Goal: Check status: Check status

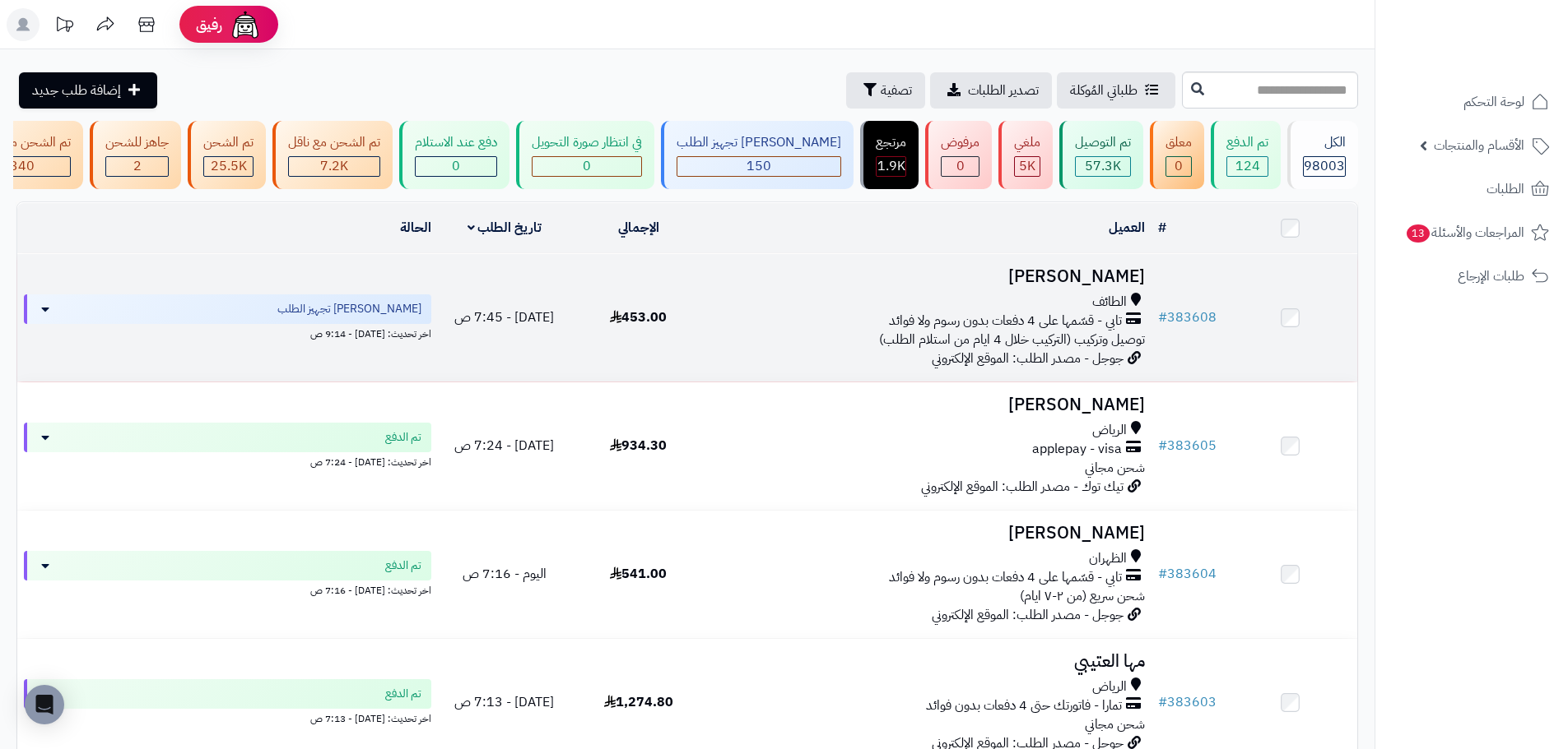
click at [952, 368] on span "جوجل - مصدر الطلب: الموقع الإلكتروني" at bounding box center [1027, 358] width 192 height 20
click at [829, 349] on div "الطائف تابي - قسّمها على 4 دفعات بدون رسوم ولا فوائد توصيل وتركيب (التركيب خلال…" at bounding box center [929, 320] width 433 height 57
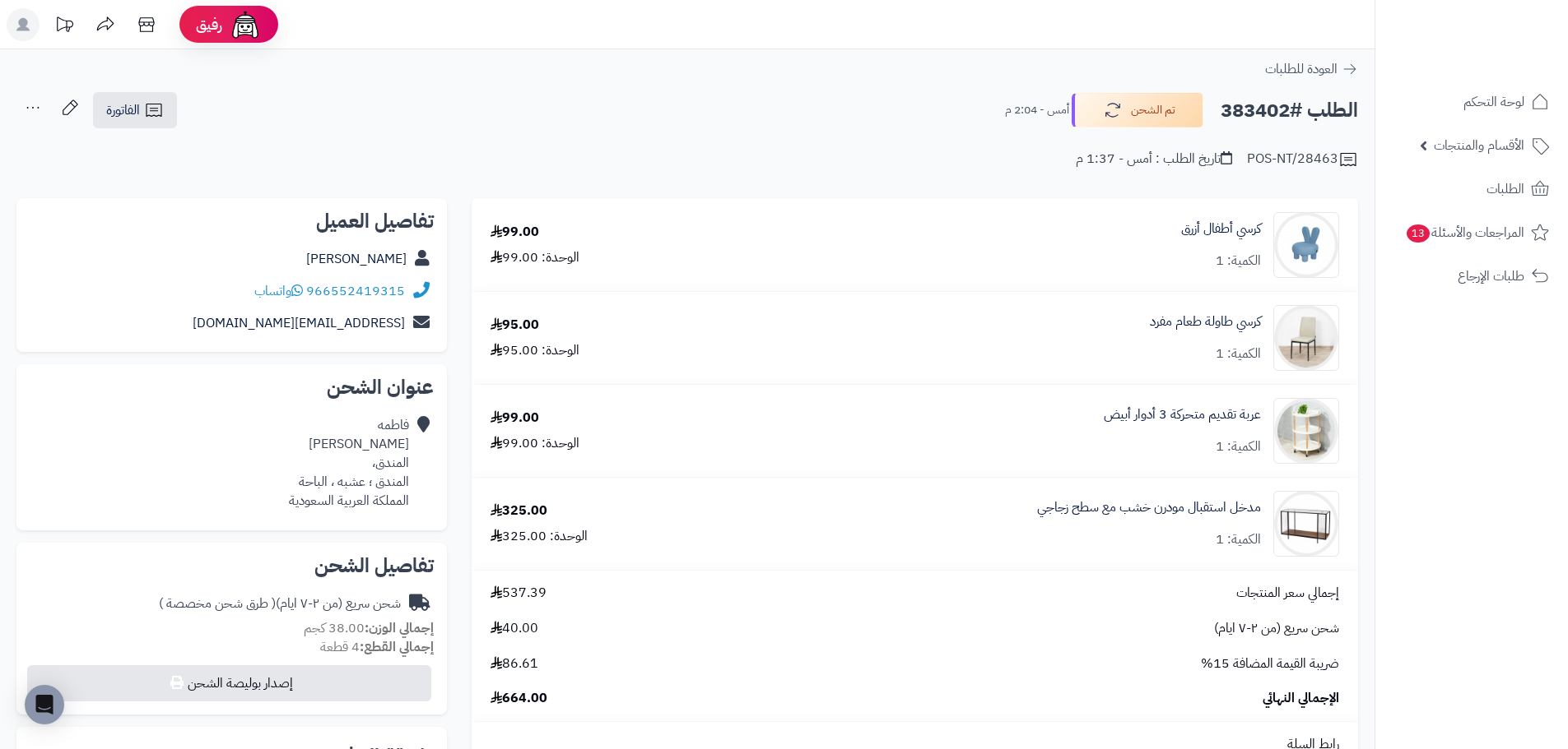
click at [1255, 109] on h2 "الطلب #383402" at bounding box center [1288, 110] width 137 height 34
copy h2 "383402"
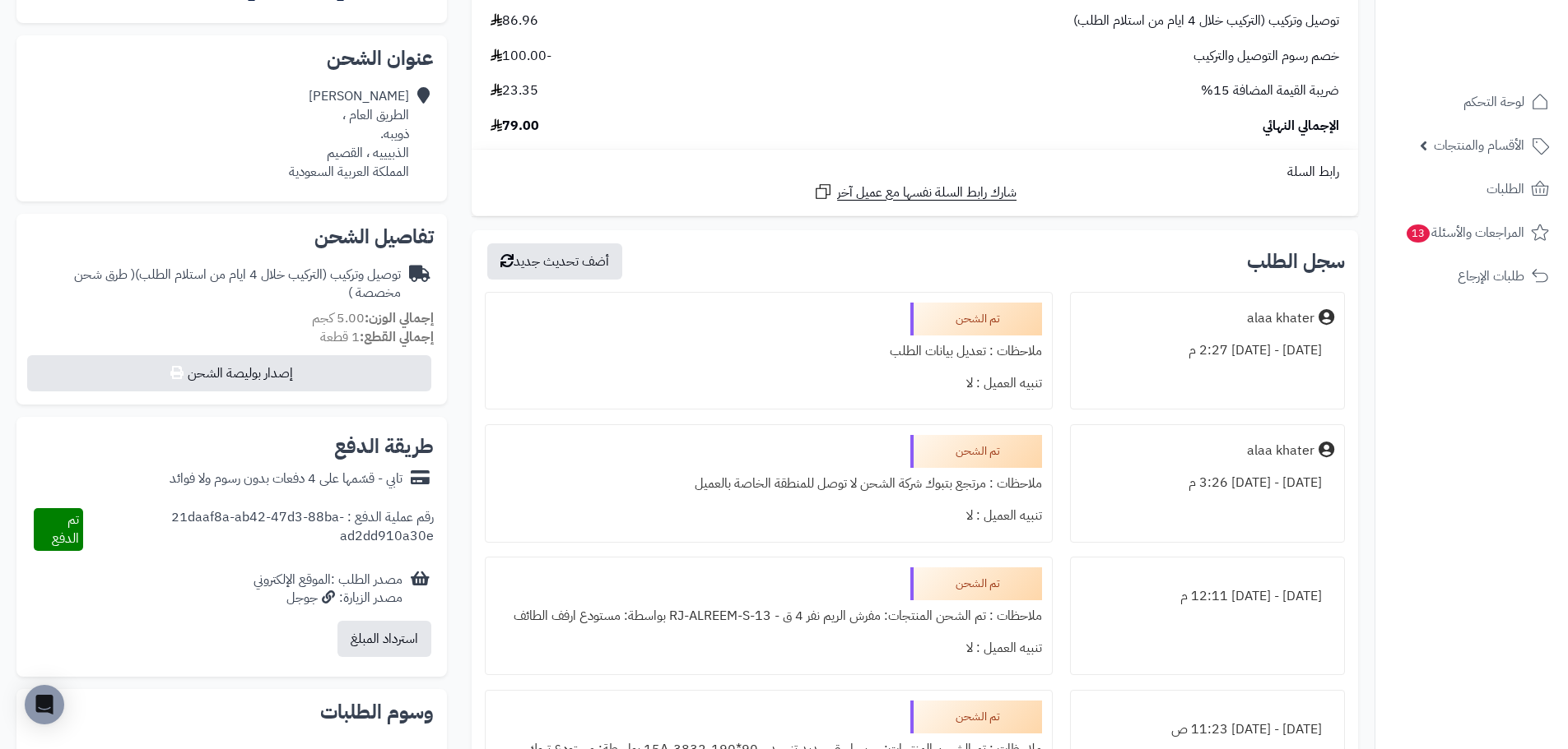
scroll to position [82, 0]
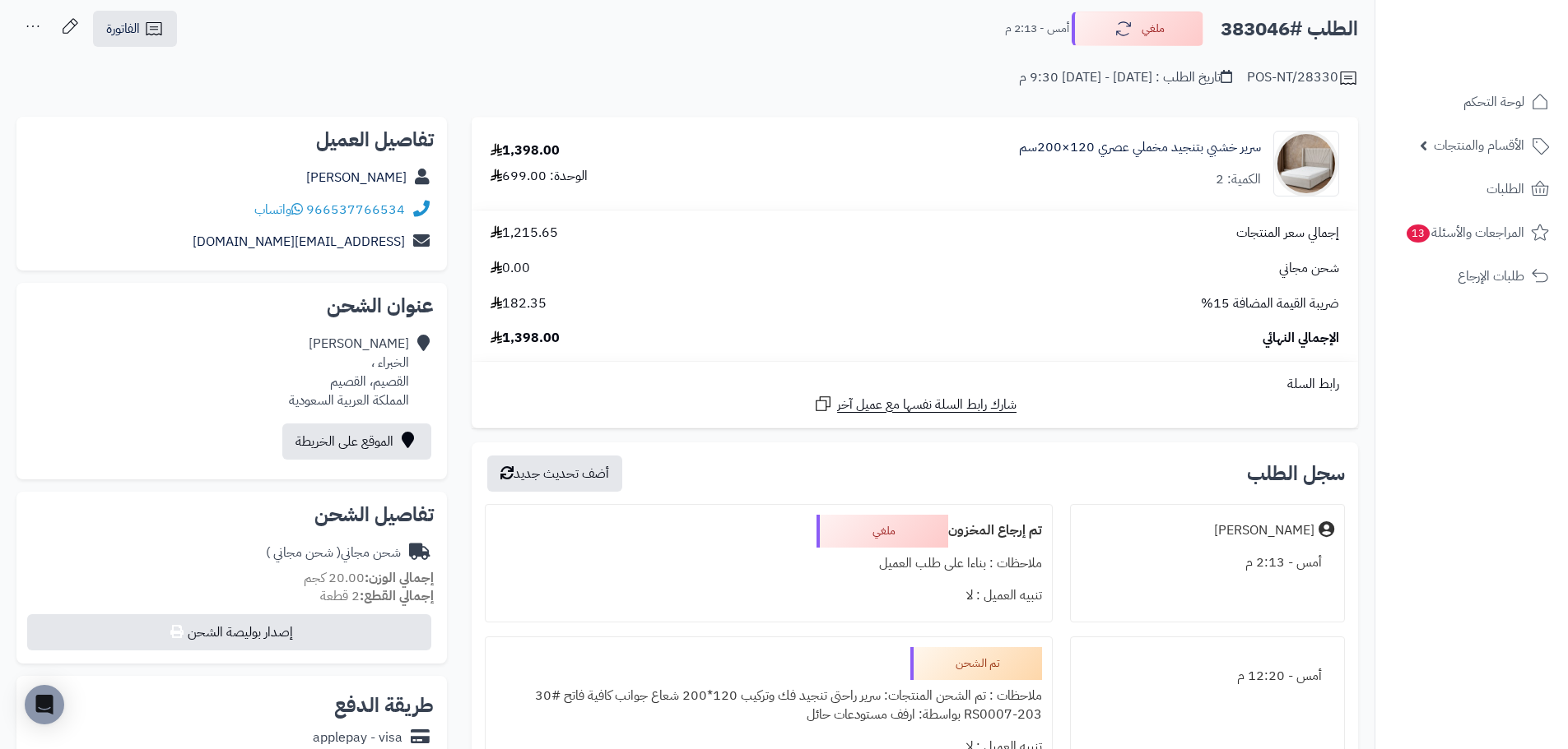
scroll to position [82, 0]
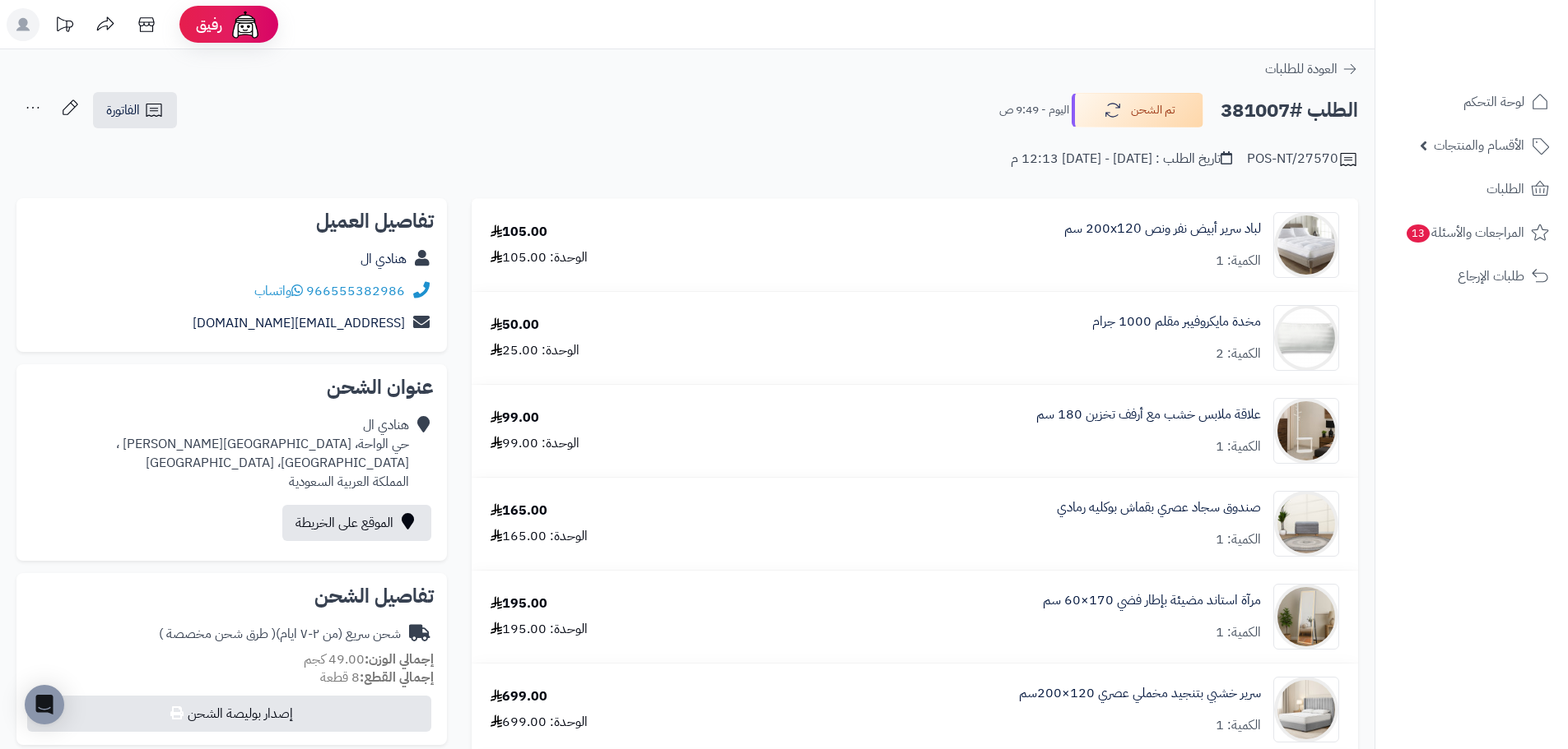
click at [1257, 104] on h2 "الطلب #381007" at bounding box center [1288, 110] width 137 height 34
copy h2 "381007"
